Goal: Navigation & Orientation: Go to known website

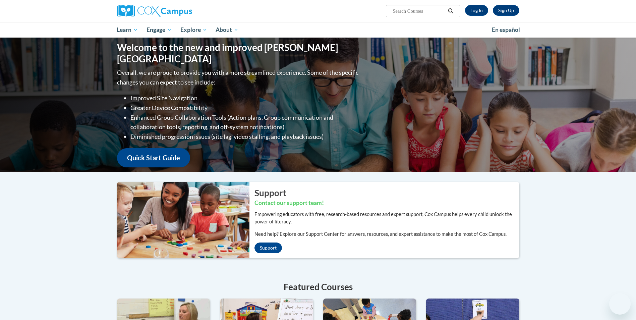
click at [472, 11] on link "Log In" at bounding box center [476, 10] width 23 height 11
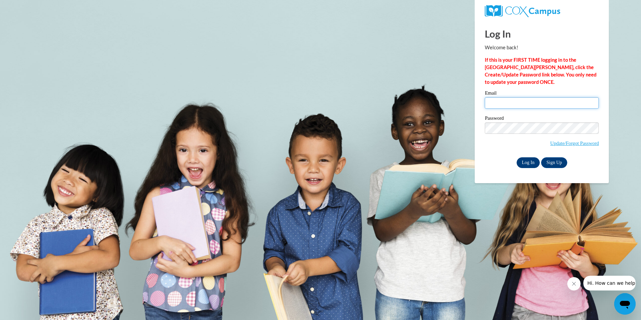
type input "[PERSON_NAME][EMAIL_ADDRESS][DOMAIN_NAME]"
drag, startPoint x: 529, startPoint y: 162, endPoint x: 517, endPoint y: 156, distance: 13.1
click at [527, 162] on input "Log In" at bounding box center [528, 162] width 23 height 11
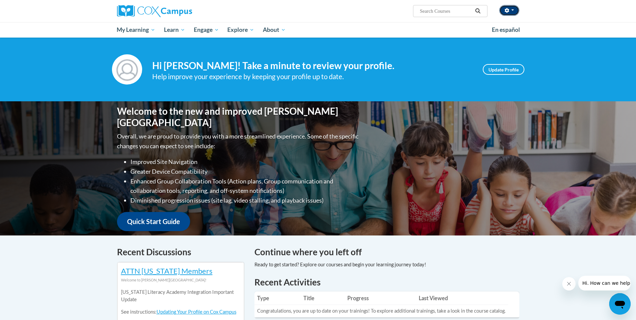
click at [513, 8] on button "button" at bounding box center [510, 10] width 20 height 11
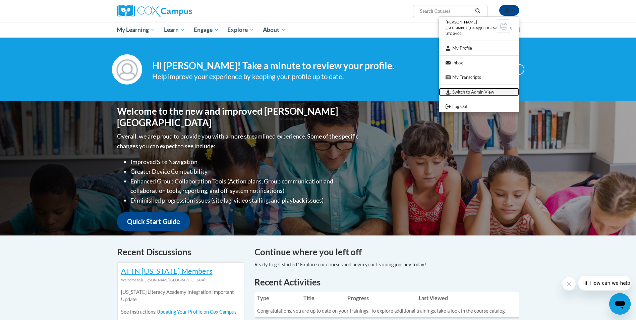
click at [473, 94] on link "Switch to Admin View" at bounding box center [479, 92] width 80 height 8
